Goal: Find specific page/section: Find specific page/section

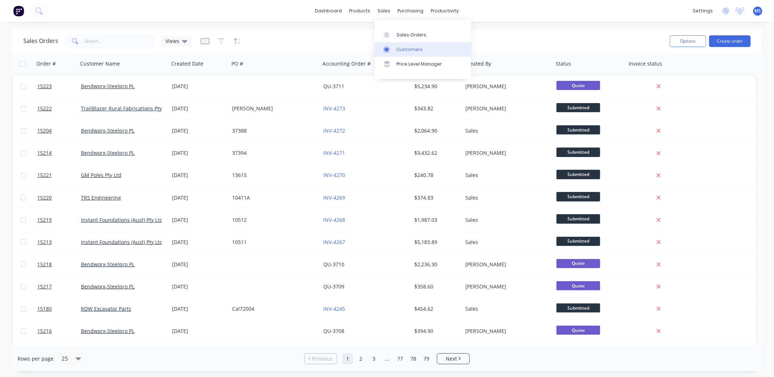
click at [413, 51] on div "Customers" at bounding box center [410, 49] width 26 height 7
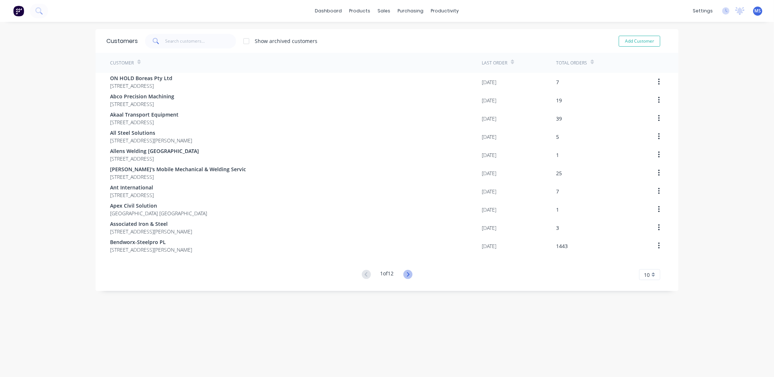
click at [404, 274] on icon at bounding box center [407, 274] width 9 height 9
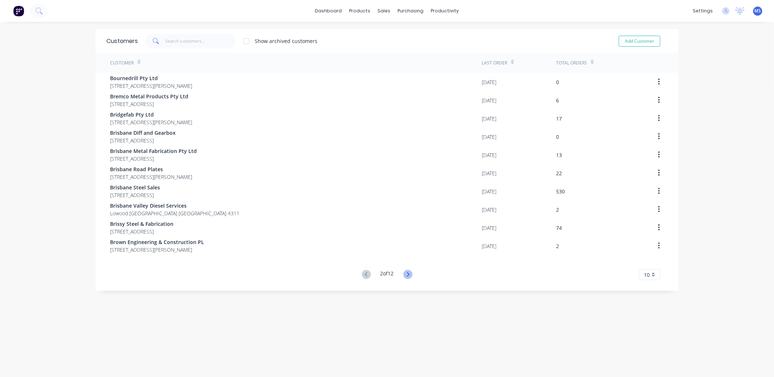
click at [405, 276] on icon at bounding box center [407, 274] width 9 height 9
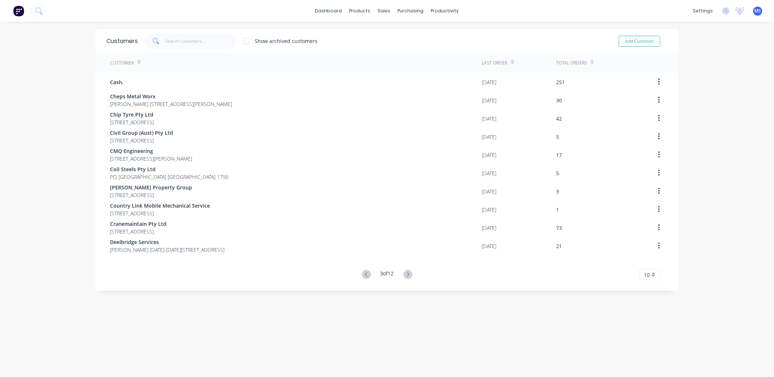
click at [405, 276] on icon at bounding box center [407, 274] width 9 height 9
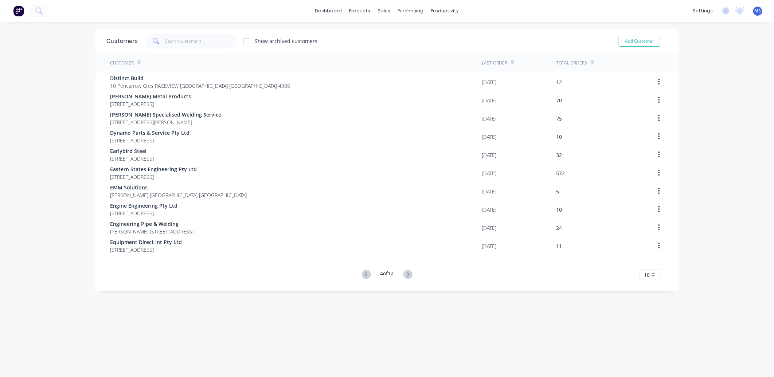
click at [405, 276] on icon at bounding box center [407, 274] width 9 height 9
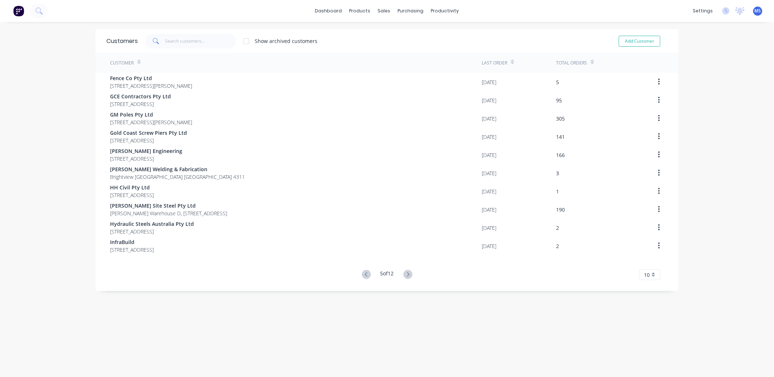
click at [405, 276] on icon at bounding box center [407, 274] width 9 height 9
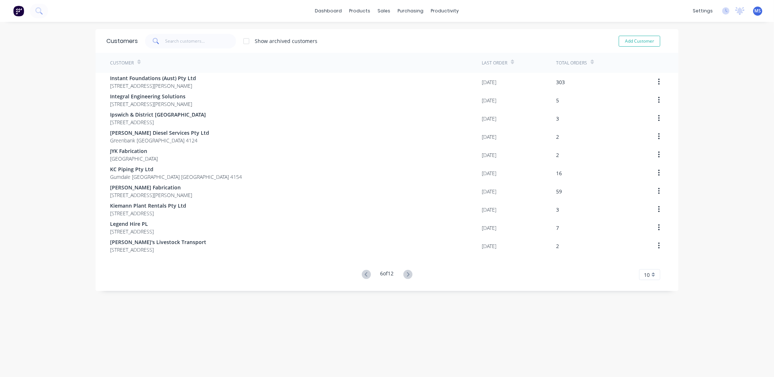
click at [405, 276] on icon at bounding box center [407, 274] width 9 height 9
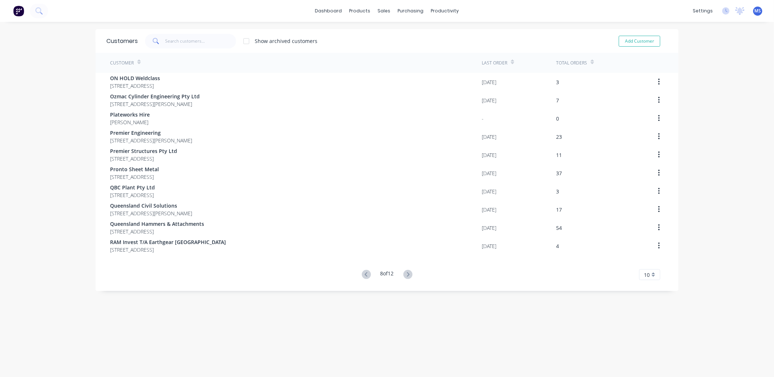
click at [405, 276] on icon at bounding box center [407, 274] width 9 height 9
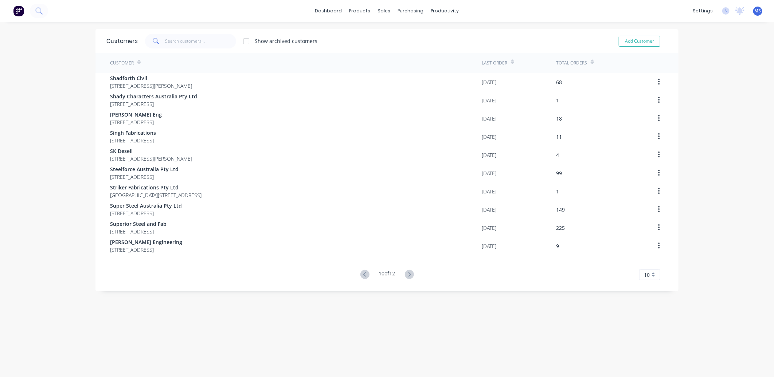
click at [405, 276] on icon at bounding box center [409, 274] width 9 height 9
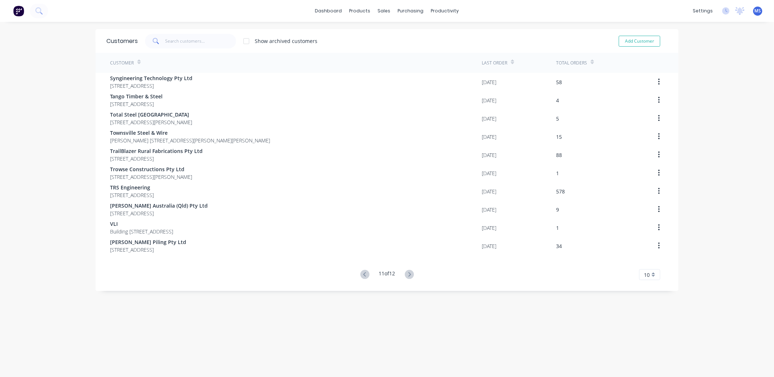
click at [405, 276] on icon at bounding box center [409, 274] width 9 height 9
